Goal: Task Accomplishment & Management: Complete application form

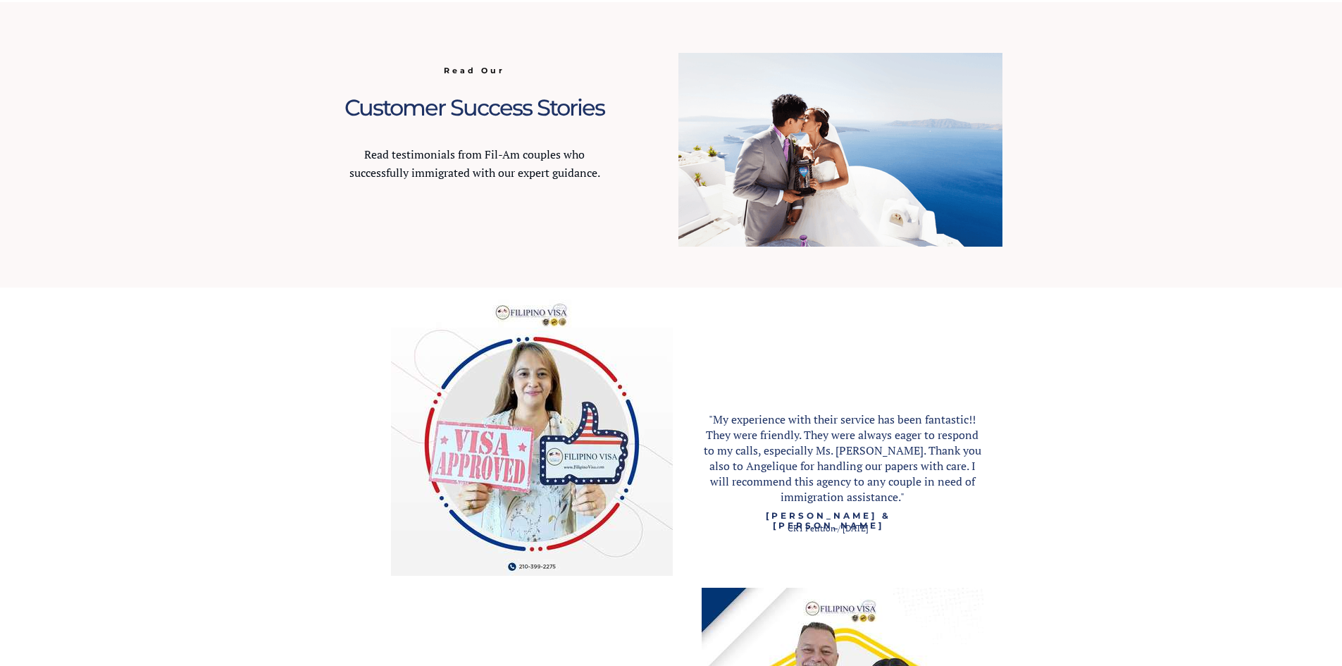
scroll to position [1479, 0]
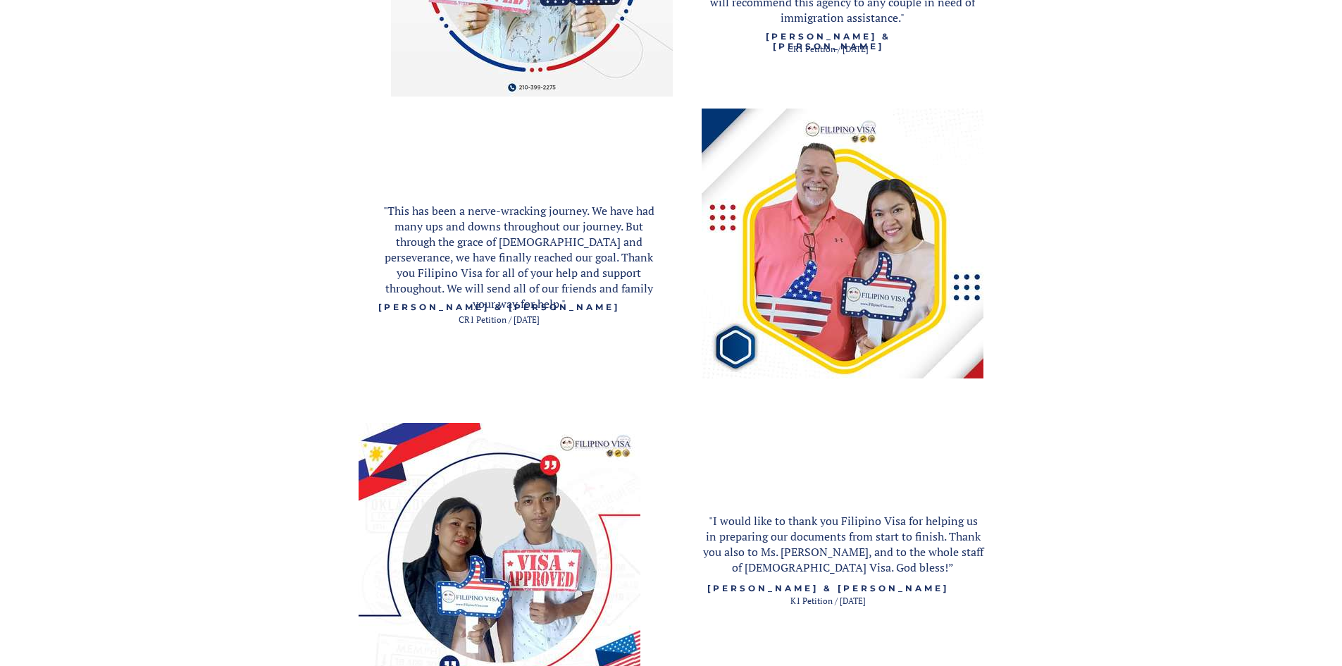
scroll to position [1831, 0]
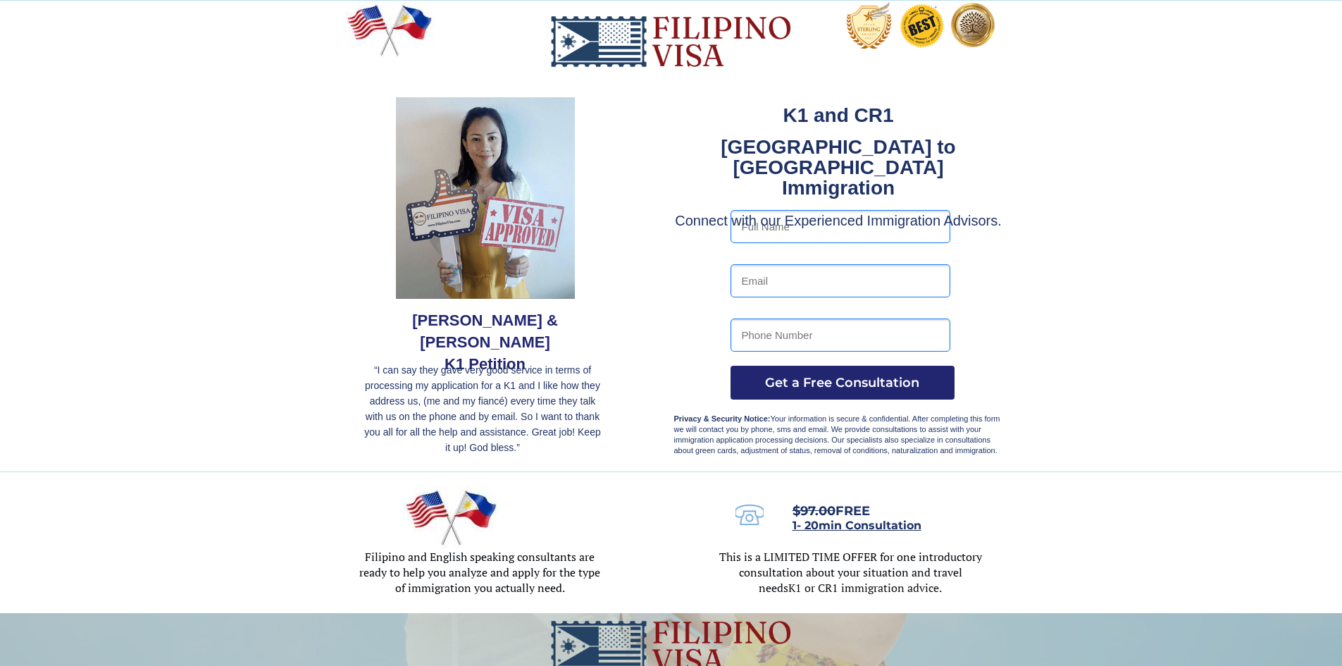
click at [244, 307] on div at bounding box center [671, 236] width 1342 height 470
click at [139, 236] on div at bounding box center [671, 236] width 1342 height 470
click at [1205, 309] on div at bounding box center [671, 236] width 1342 height 470
click at [1150, 366] on div at bounding box center [671, 236] width 1342 height 470
click at [1104, 475] on div at bounding box center [671, 542] width 1342 height 141
